Goal: Find specific page/section: Find specific page/section

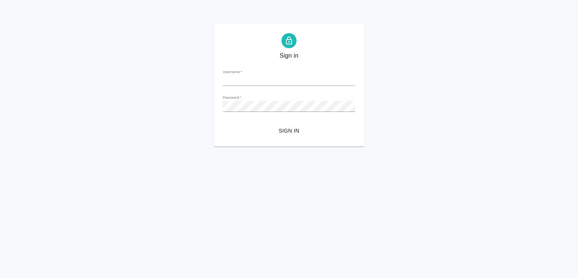
type input "[PERSON_NAME][EMAIL_ADDRESS][DOMAIN_NAME]"
click at [293, 131] on span "Sign in" at bounding box center [289, 130] width 120 height 9
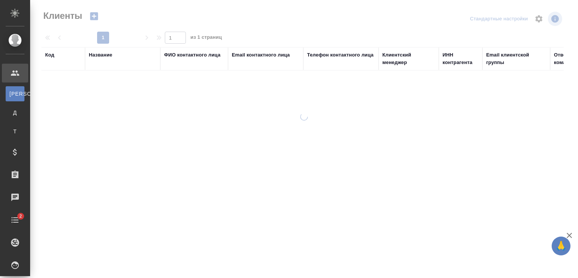
select select "RU"
click at [106, 56] on div "Название" at bounding box center [100, 55] width 23 height 8
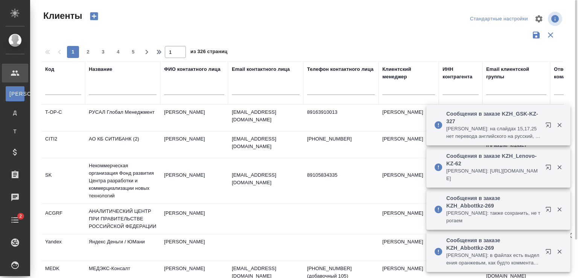
click at [115, 68] on div "Название" at bounding box center [123, 69] width 68 height 8
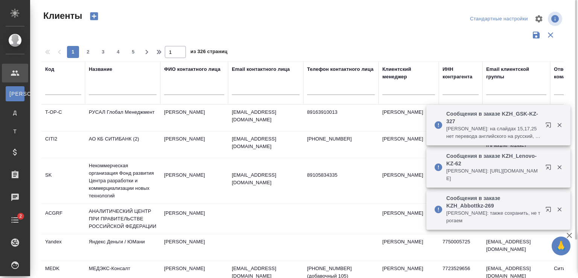
click at [112, 91] on input "text" at bounding box center [123, 89] width 68 height 9
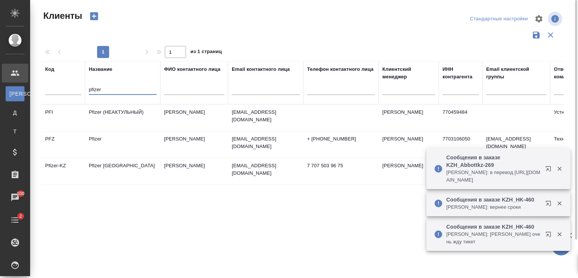
type input "pfizer"
click at [116, 164] on td "Pfizer [GEOGRAPHIC_DATA]" at bounding box center [122, 171] width 75 height 26
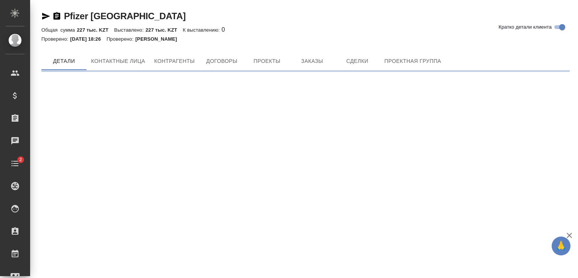
click at [42, 14] on icon "button" at bounding box center [45, 16] width 9 height 9
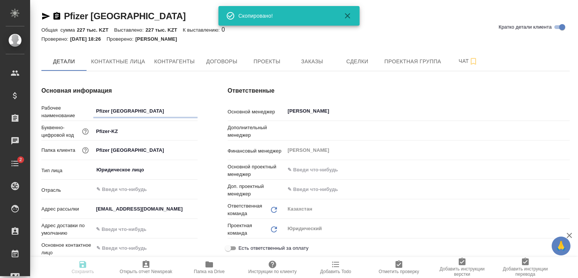
type textarea "x"
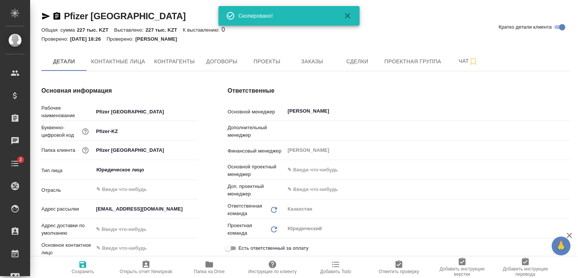
type textarea "x"
